Goal: Transaction & Acquisition: Purchase product/service

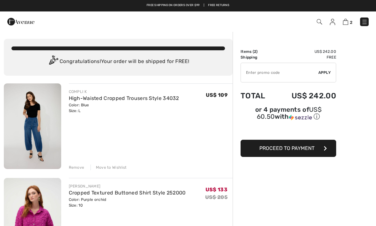
click at [293, 151] on span "Proceed to Payment" at bounding box center [287, 148] width 55 height 6
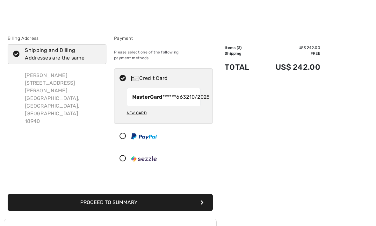
scroll to position [5, 0]
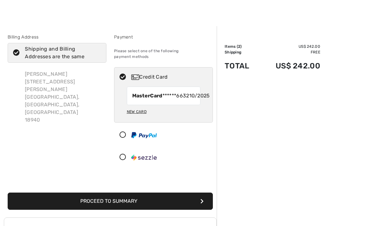
click at [109, 202] on button "Proceed to Summary" at bounding box center [110, 201] width 205 height 17
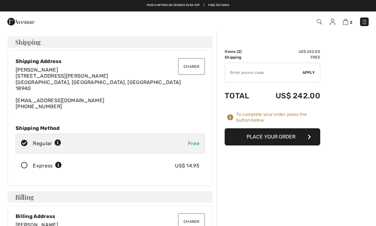
click at [330, 24] on img at bounding box center [332, 22] width 5 height 6
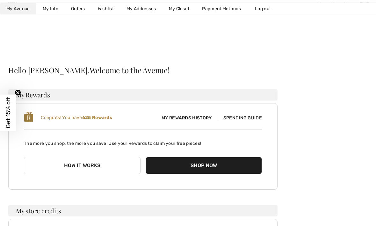
scroll to position [4, 0]
click at [241, 118] on span "Spending Guide" at bounding box center [240, 117] width 44 height 5
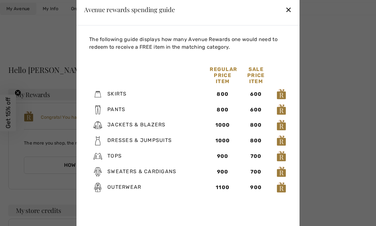
click at [288, 16] on div "✕" at bounding box center [288, 9] width 7 height 13
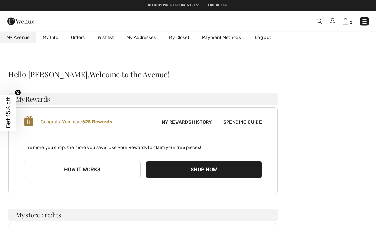
scroll to position [0, 0]
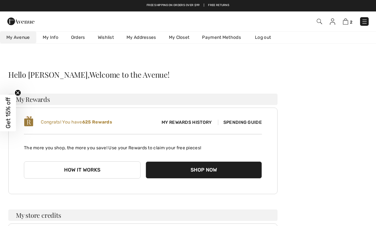
click at [345, 24] on img at bounding box center [345, 21] width 5 height 6
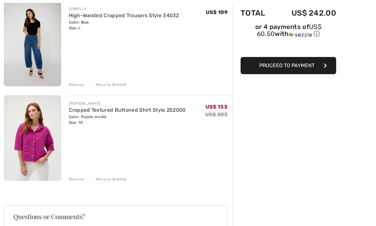
scroll to position [84, 0]
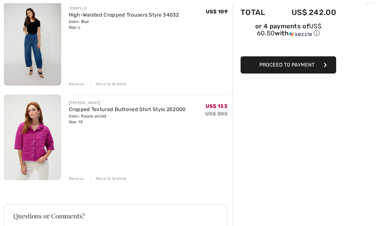
click at [75, 181] on div "Remove" at bounding box center [77, 179] width 16 height 6
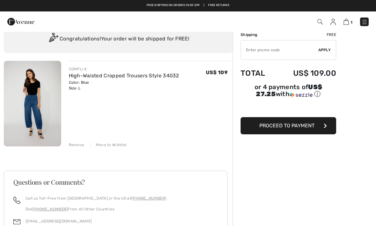
scroll to position [12, 0]
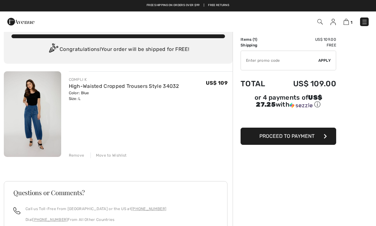
click at [92, 86] on link "High-Waisted Cropped Trousers Style 34032" at bounding box center [124, 86] width 110 height 6
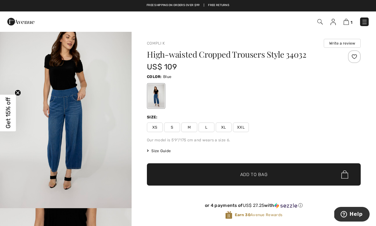
click at [321, 23] on img at bounding box center [320, 21] width 5 height 5
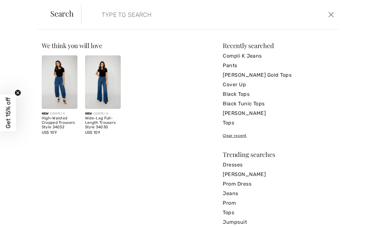
click at [113, 15] on input "search" at bounding box center [183, 14] width 173 height 19
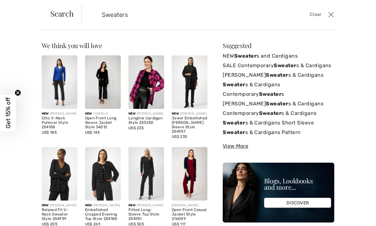
type input "Sweaters"
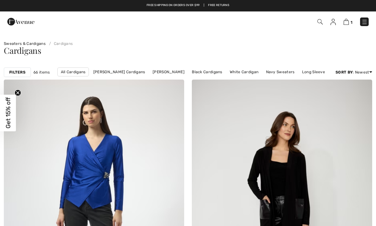
checkbox input "true"
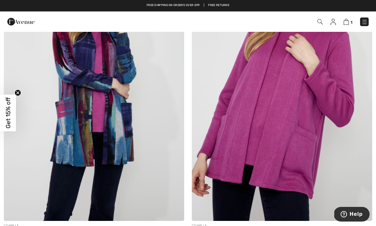
scroll to position [1355, 0]
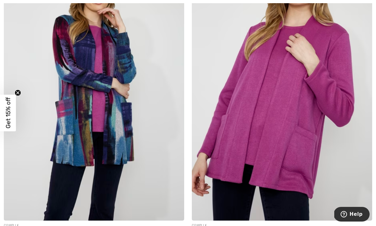
click at [72, 104] on img at bounding box center [94, 85] width 181 height 271
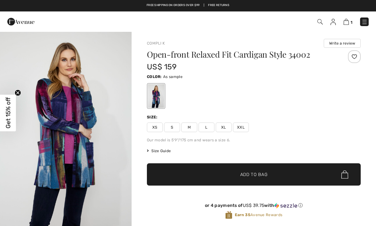
checkbox input "true"
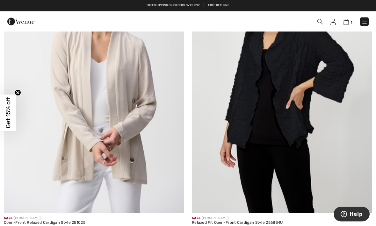
scroll to position [4207, 0]
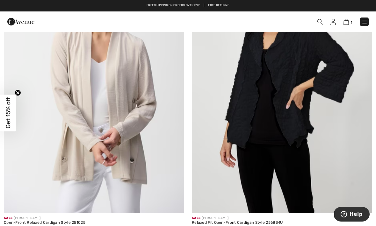
click at [40, 91] on img at bounding box center [94, 78] width 181 height 271
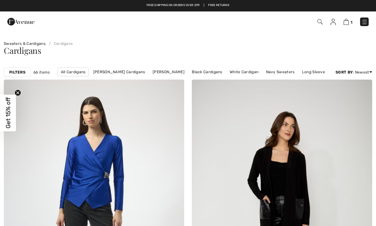
checkbox input "true"
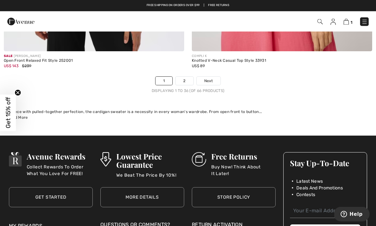
scroll to position [5563, 0]
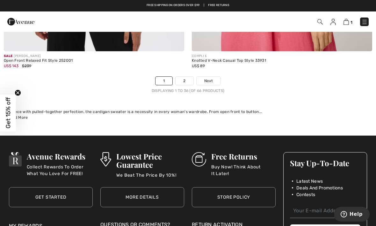
click at [208, 78] on span "Next" at bounding box center [208, 81] width 9 height 6
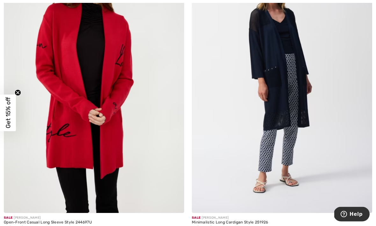
scroll to position [1638, 0]
click at [59, 107] on img at bounding box center [94, 78] width 181 height 271
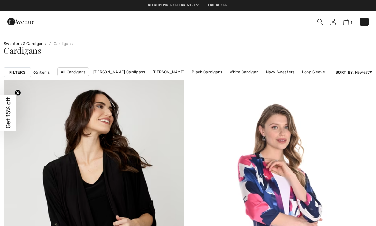
checkbox input "true"
click at [321, 24] on img at bounding box center [320, 21] width 5 height 5
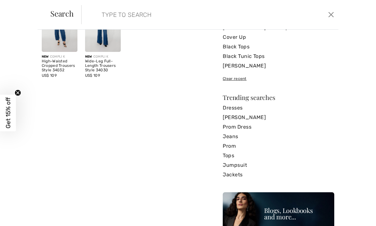
scroll to position [58, 0]
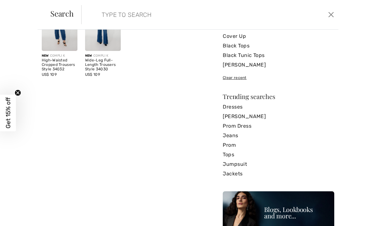
click at [230, 158] on link "Tops" at bounding box center [279, 155] width 112 height 10
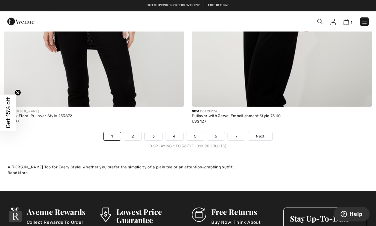
scroll to position [5447, 0]
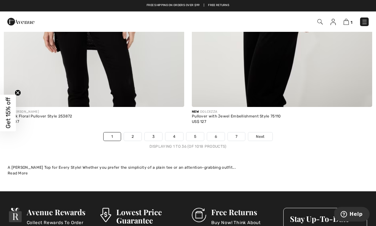
click at [257, 136] on link "Next" at bounding box center [260, 137] width 24 height 8
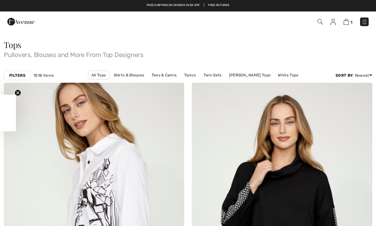
checkbox input "true"
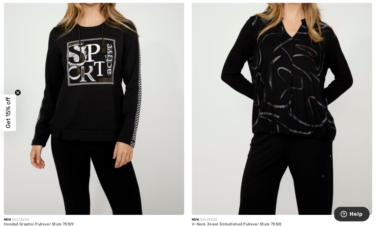
scroll to position [434, 0]
click at [300, 102] on img at bounding box center [282, 80] width 181 height 271
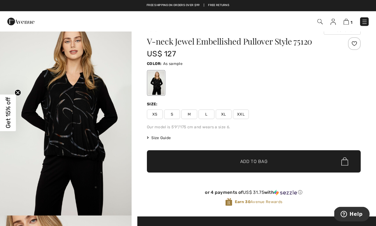
scroll to position [8, 0]
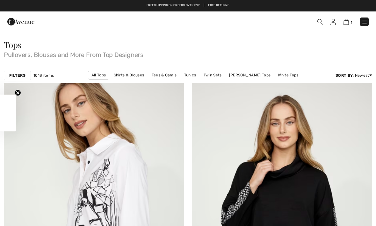
checkbox input "true"
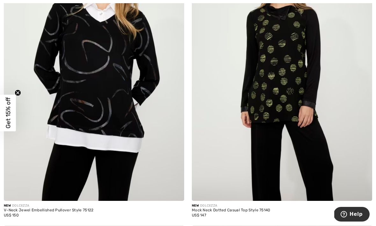
scroll to position [745, 0]
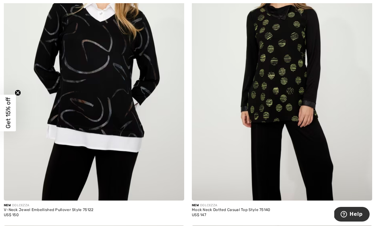
click at [291, 123] on img at bounding box center [282, 65] width 181 height 271
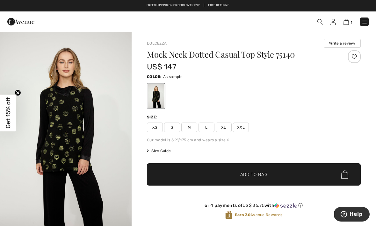
click at [226, 128] on span "XL" at bounding box center [224, 128] width 16 height 10
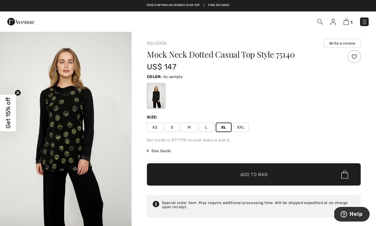
click at [254, 174] on span "Add to Bag" at bounding box center [253, 175] width 27 height 7
click at [344, 24] on img at bounding box center [345, 22] width 5 height 6
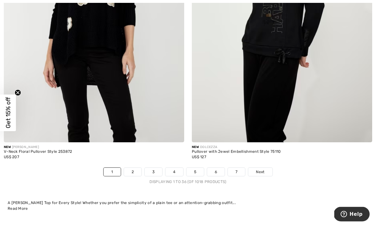
scroll to position [5413, 0]
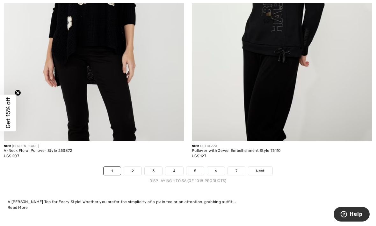
click at [258, 168] on span "Next" at bounding box center [260, 171] width 9 height 6
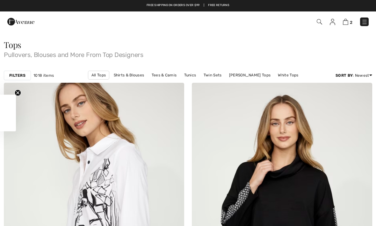
checkbox input "true"
click at [363, 24] on img at bounding box center [365, 22] width 6 height 6
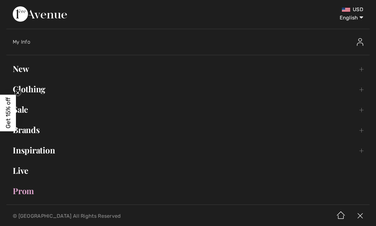
click at [34, 133] on link "Brands Open submenu" at bounding box center [188, 130] width 364 height 14
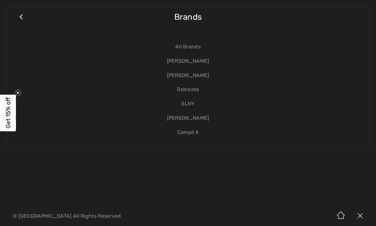
click at [187, 92] on link "Dolcezza" at bounding box center [188, 90] width 350 height 14
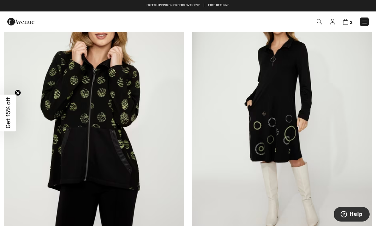
scroll to position [3539, 0]
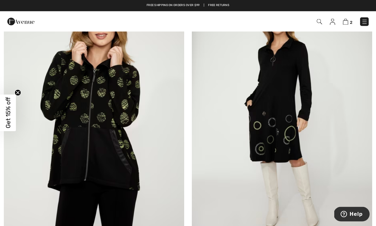
click at [75, 122] on img at bounding box center [94, 116] width 181 height 271
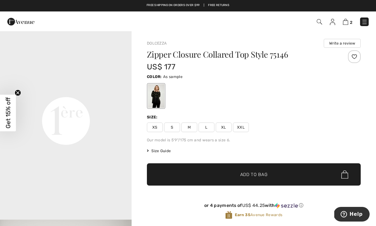
scroll to position [404, 0]
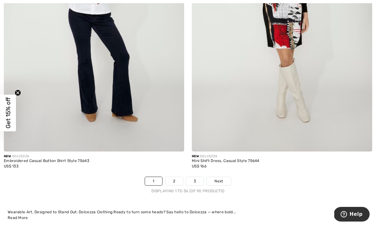
scroll to position [5482, 0]
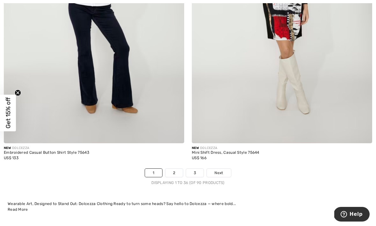
click at [220, 170] on span "Next" at bounding box center [219, 173] width 9 height 6
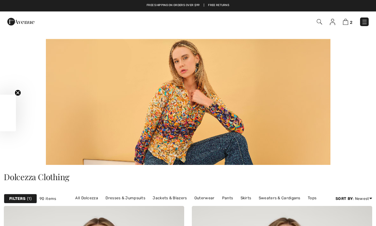
checkbox input "true"
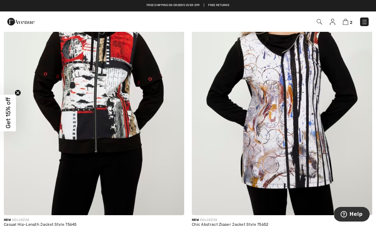
scroll to position [260, 0]
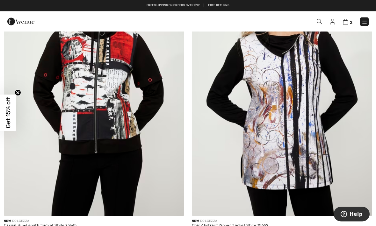
click at [79, 92] on img at bounding box center [94, 81] width 181 height 271
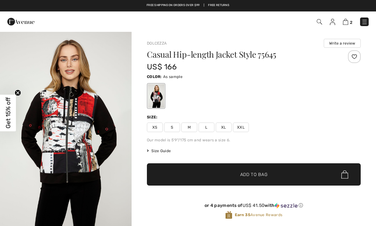
checkbox input "true"
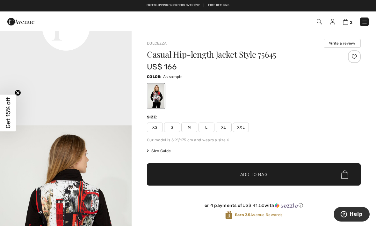
scroll to position [498, 0]
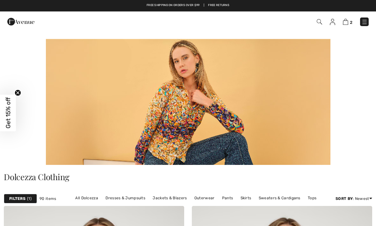
checkbox input "true"
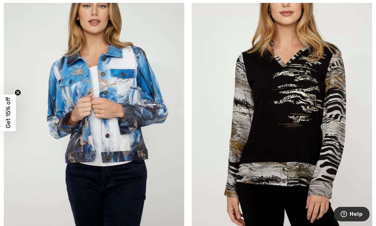
scroll to position [832, 0]
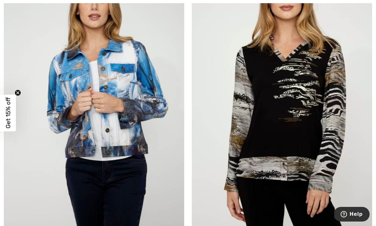
click at [293, 107] on img at bounding box center [282, 101] width 181 height 271
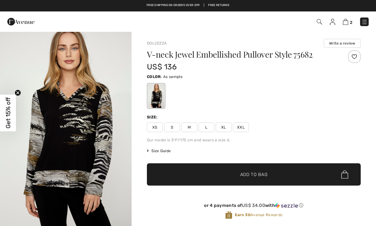
checkbox input "true"
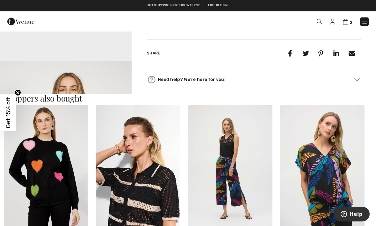
scroll to position [507, 0]
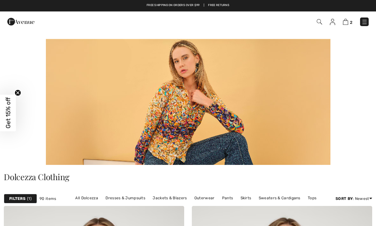
checkbox input "true"
click at [363, 23] on img at bounding box center [365, 22] width 6 height 6
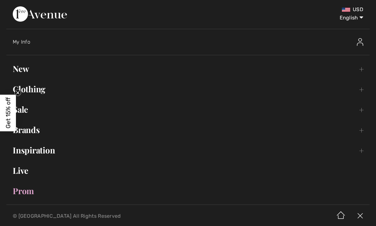
click at [32, 130] on link "Brands Open submenu" at bounding box center [188, 130] width 364 height 14
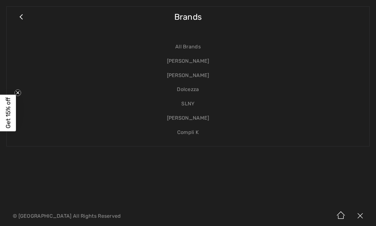
click at [185, 104] on link "SLNY" at bounding box center [188, 104] width 350 height 14
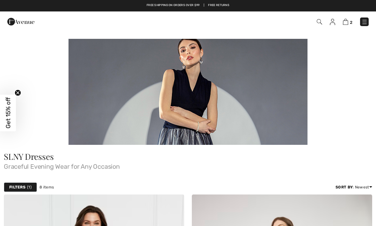
checkbox input "true"
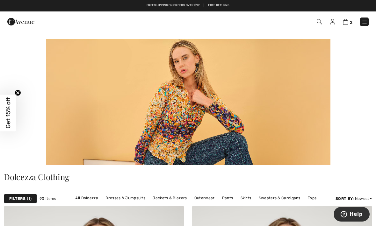
click at [361, 26] on div "2 Checkout" at bounding box center [265, 21] width 217 height 13
click at [363, 23] on img at bounding box center [365, 22] width 6 height 6
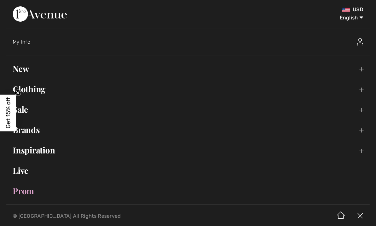
click at [32, 131] on link "Brands Open submenu" at bounding box center [188, 130] width 364 height 14
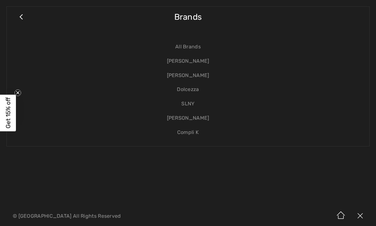
click at [190, 133] on link "Compli K" at bounding box center [188, 133] width 350 height 14
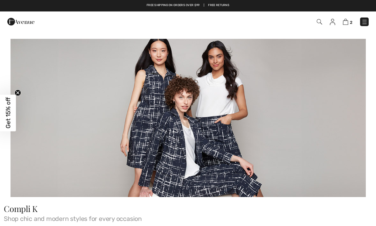
checkbox input "true"
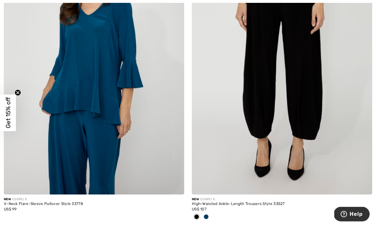
scroll to position [4013, 0]
click at [231, 115] on img at bounding box center [282, 59] width 181 height 271
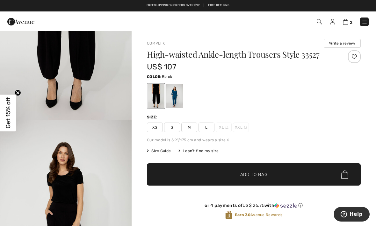
scroll to position [106, 0]
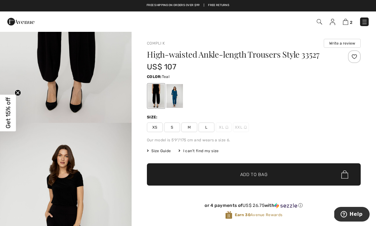
click at [177, 95] on div at bounding box center [174, 96] width 17 height 24
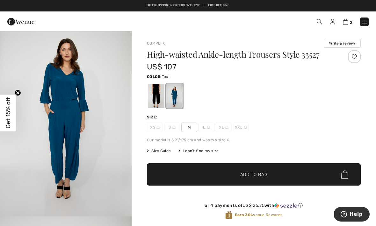
scroll to position [0, 0]
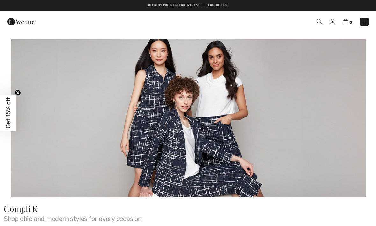
checkbox input "true"
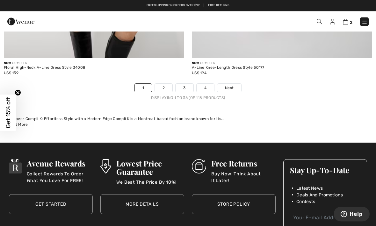
scroll to position [5660, 0]
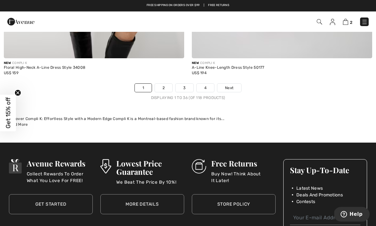
click at [231, 84] on link "Next" at bounding box center [230, 88] width 24 height 8
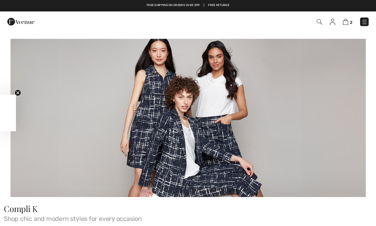
checkbox input "true"
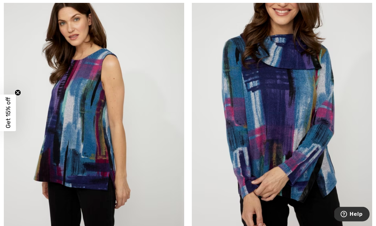
scroll to position [868, 0]
click at [285, 113] on img at bounding box center [282, 106] width 181 height 271
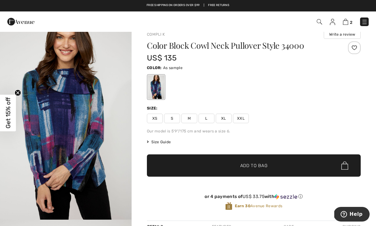
scroll to position [9, 0]
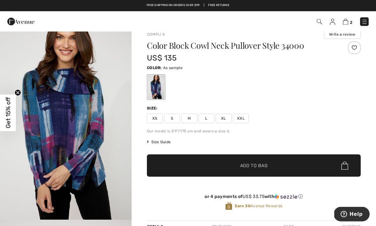
click at [161, 143] on span "Size Guide" at bounding box center [159, 143] width 24 height 6
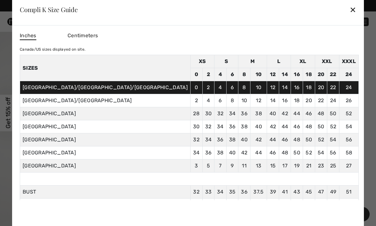
click at [350, 12] on div "✕" at bounding box center [353, 9] width 7 height 13
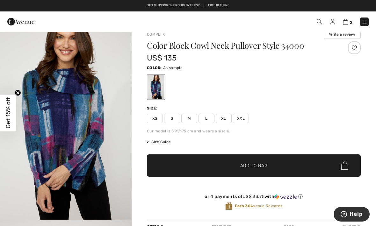
click at [203, 123] on span "L" at bounding box center [207, 119] width 16 height 10
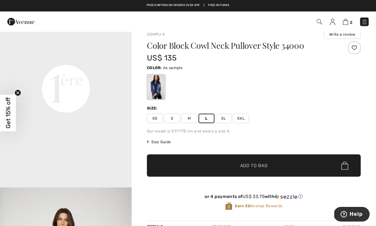
scroll to position [428, 0]
click at [254, 170] on span "✔ Added to Bag Add to Bag" at bounding box center [254, 166] width 214 height 22
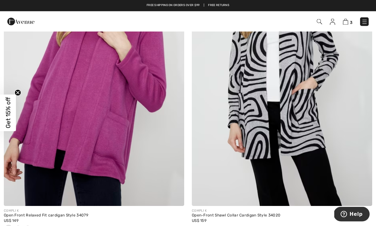
scroll to position [1790, 0]
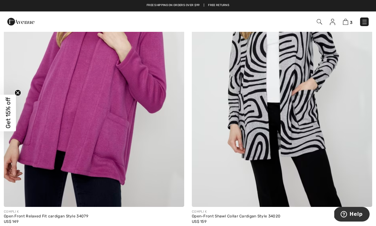
click at [57, 95] on img at bounding box center [94, 72] width 181 height 271
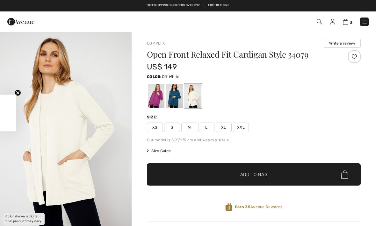
checkbox input "true"
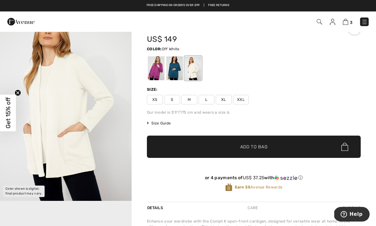
scroll to position [30, 0]
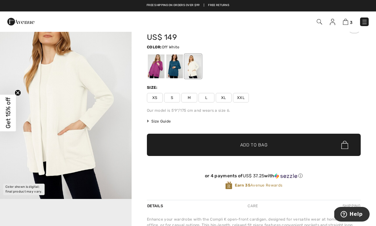
click at [156, 70] on div at bounding box center [156, 67] width 17 height 24
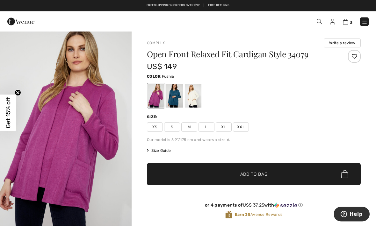
scroll to position [0, 0]
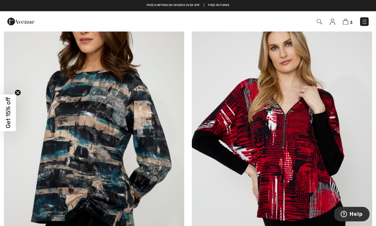
scroll to position [2085, 0]
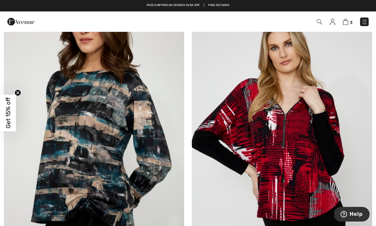
click at [85, 112] on img at bounding box center [94, 142] width 181 height 271
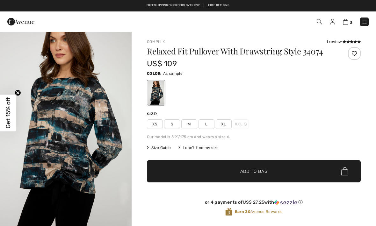
checkbox input "true"
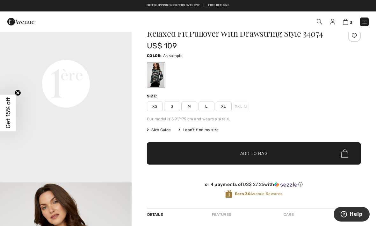
scroll to position [18, 0]
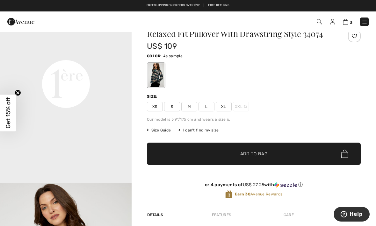
click at [209, 108] on span "L" at bounding box center [207, 107] width 16 height 10
click at [255, 153] on span "Add to Bag" at bounding box center [253, 154] width 27 height 7
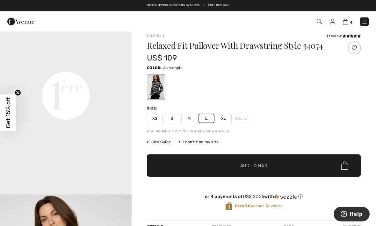
scroll to position [0, 0]
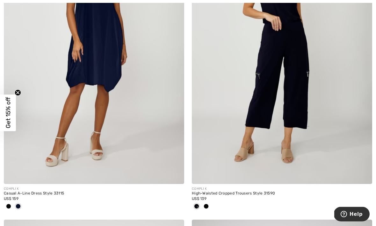
scroll to position [4963, 0]
click at [283, 81] on img at bounding box center [282, 49] width 181 height 271
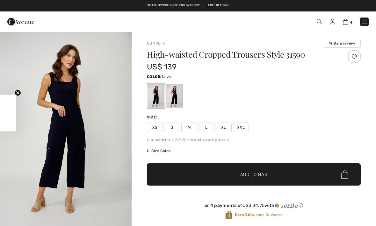
checkbox input "true"
